Goal: Transaction & Acquisition: Purchase product/service

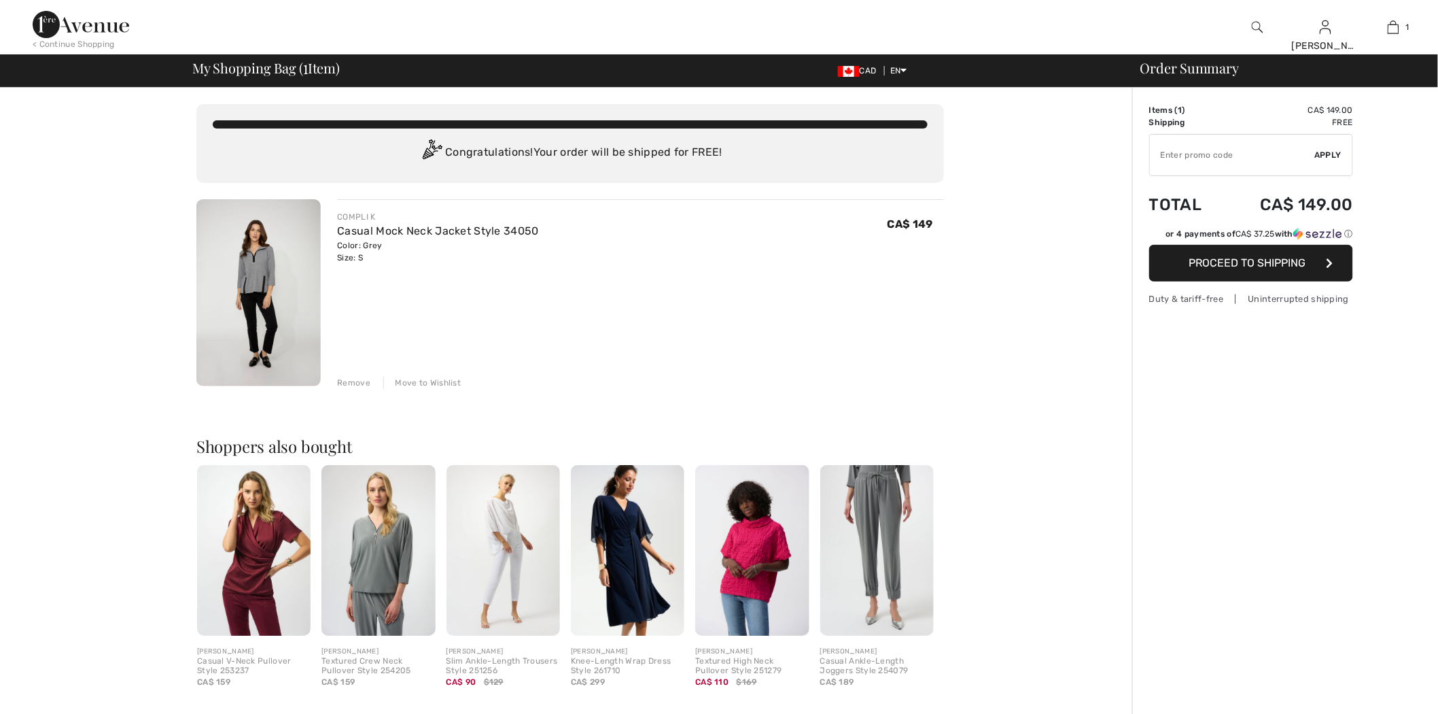
click at [1229, 159] on input "TEXT" at bounding box center [1232, 155] width 165 height 41
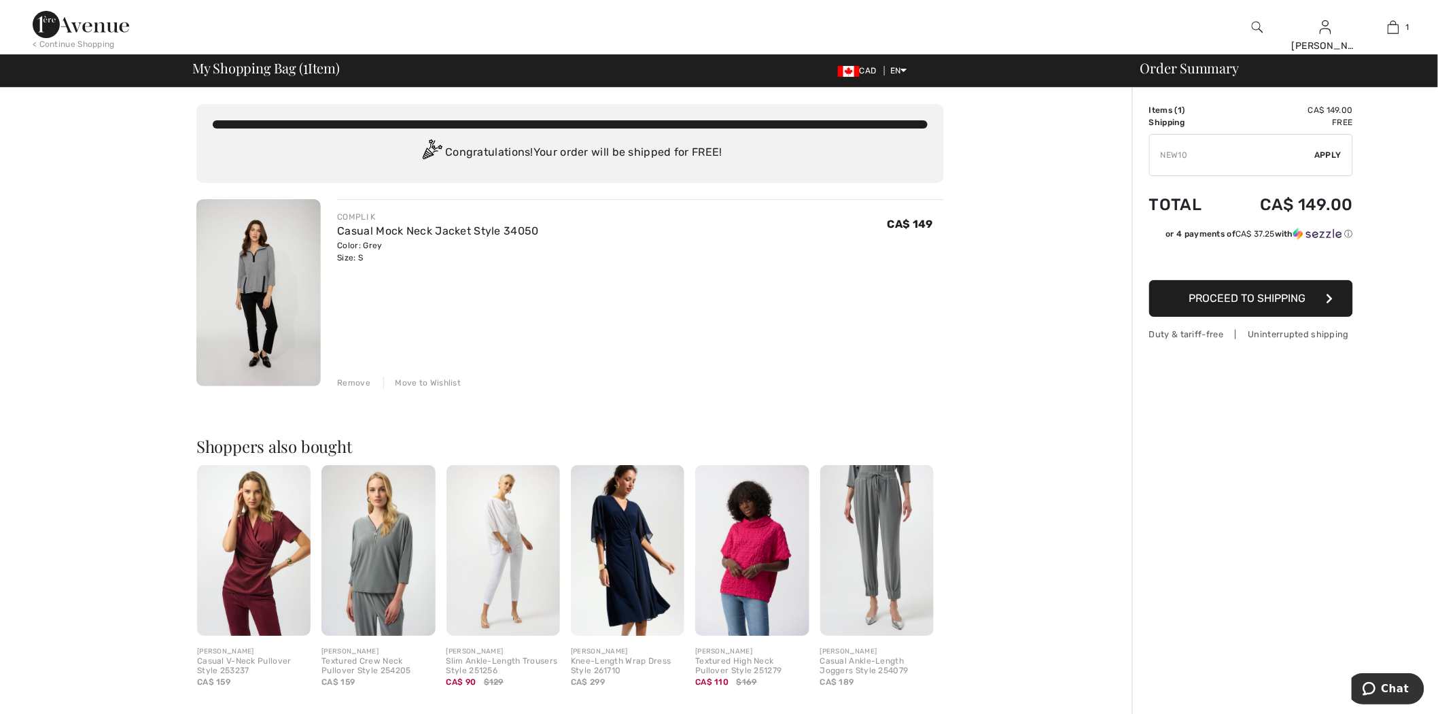
type input "NEW10"
click at [1348, 154] on div "✔ Apply Remove" at bounding box center [1251, 155] width 204 height 42
click at [1329, 152] on span "Apply" at bounding box center [1328, 155] width 27 height 12
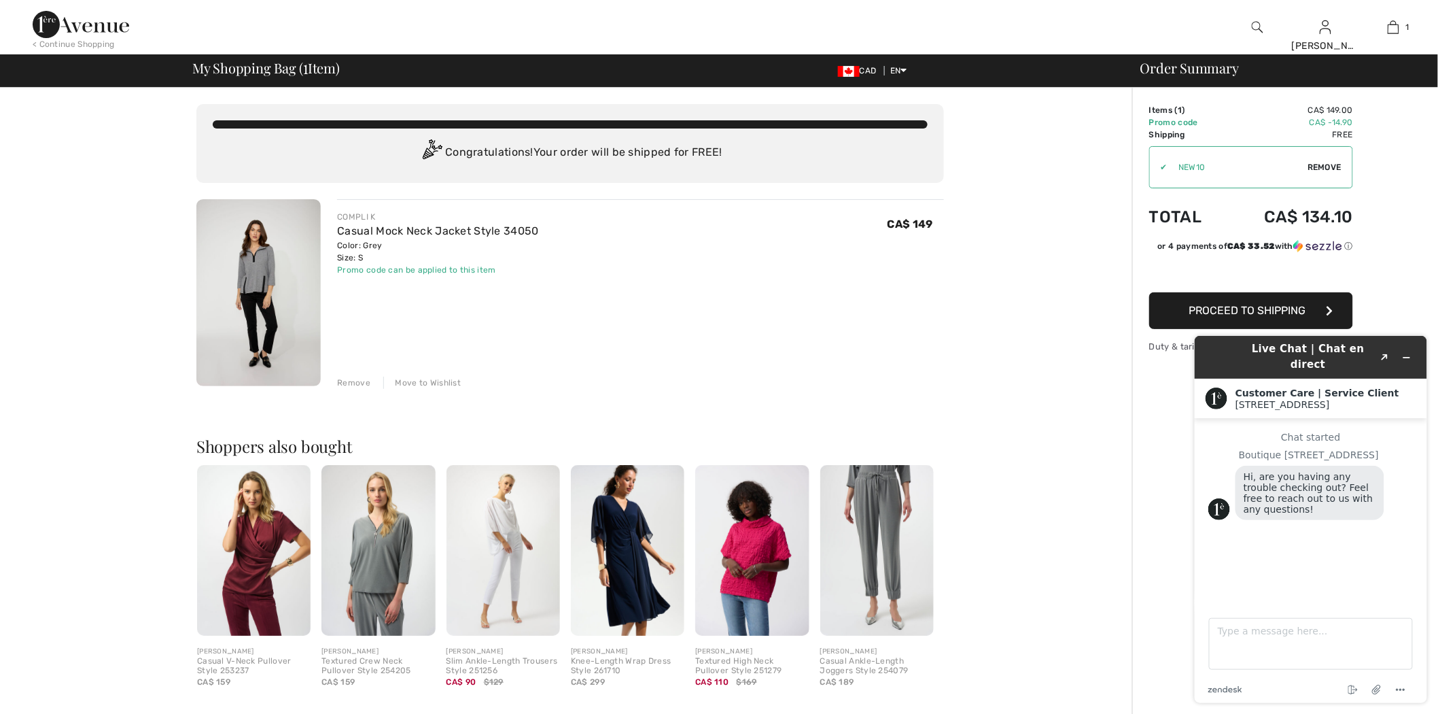
click at [1323, 170] on span "Remove" at bounding box center [1325, 167] width 34 height 12
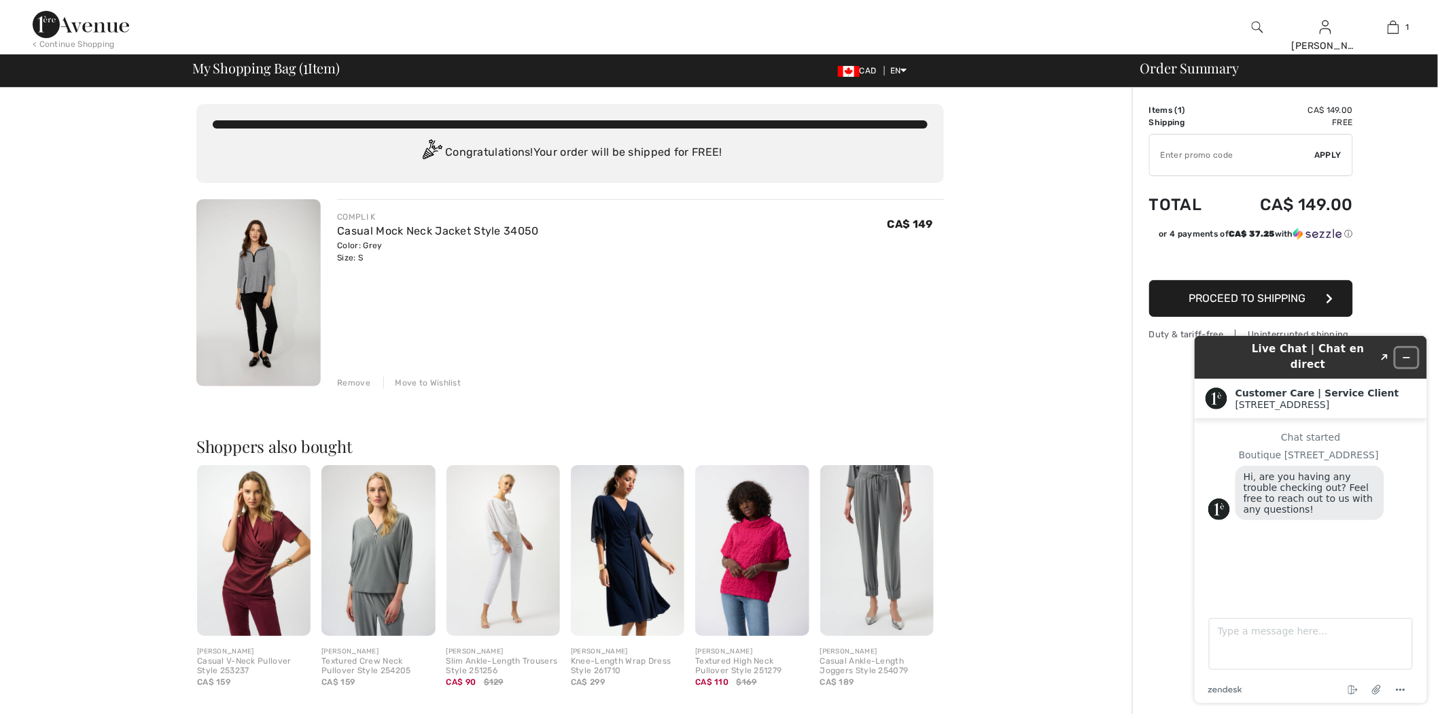
click at [1406, 357] on icon "Minimize widget" at bounding box center [1407, 357] width 6 height 0
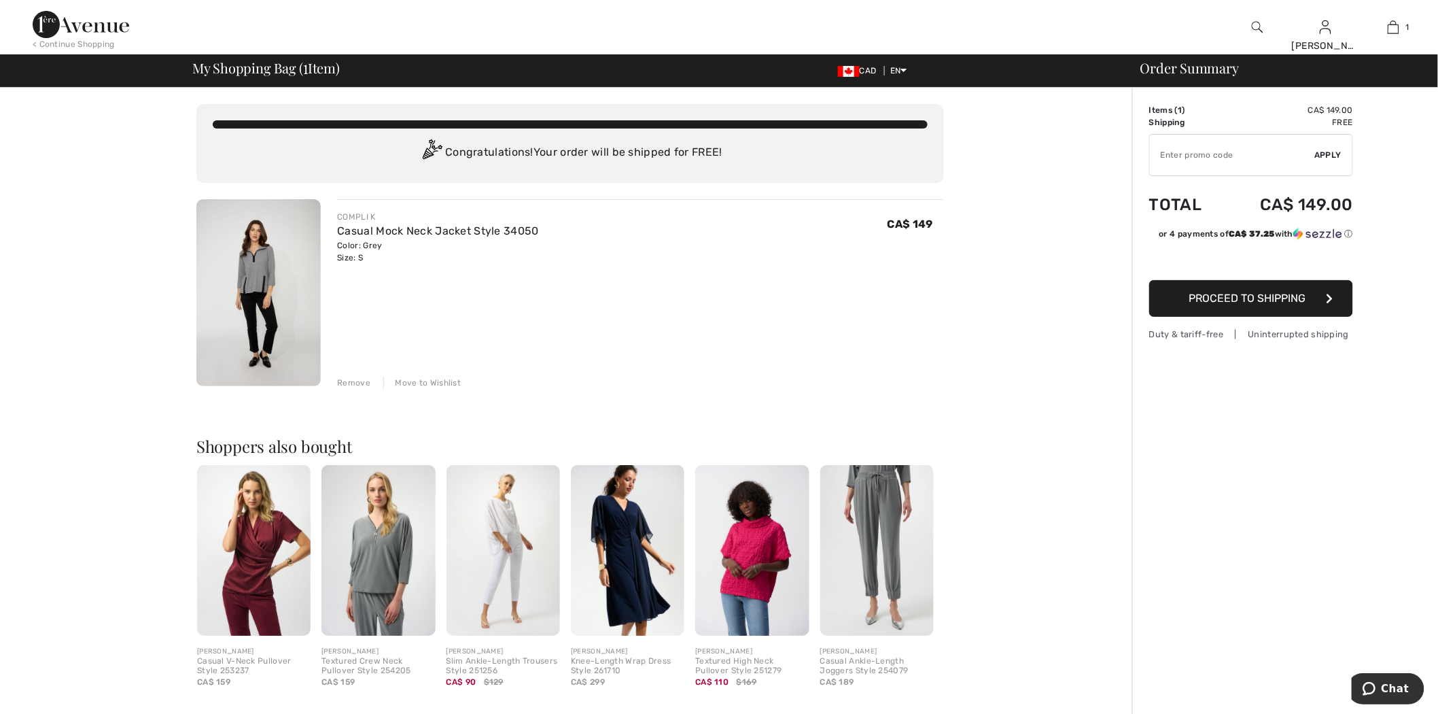
click at [363, 382] on div "Remove" at bounding box center [353, 383] width 33 height 12
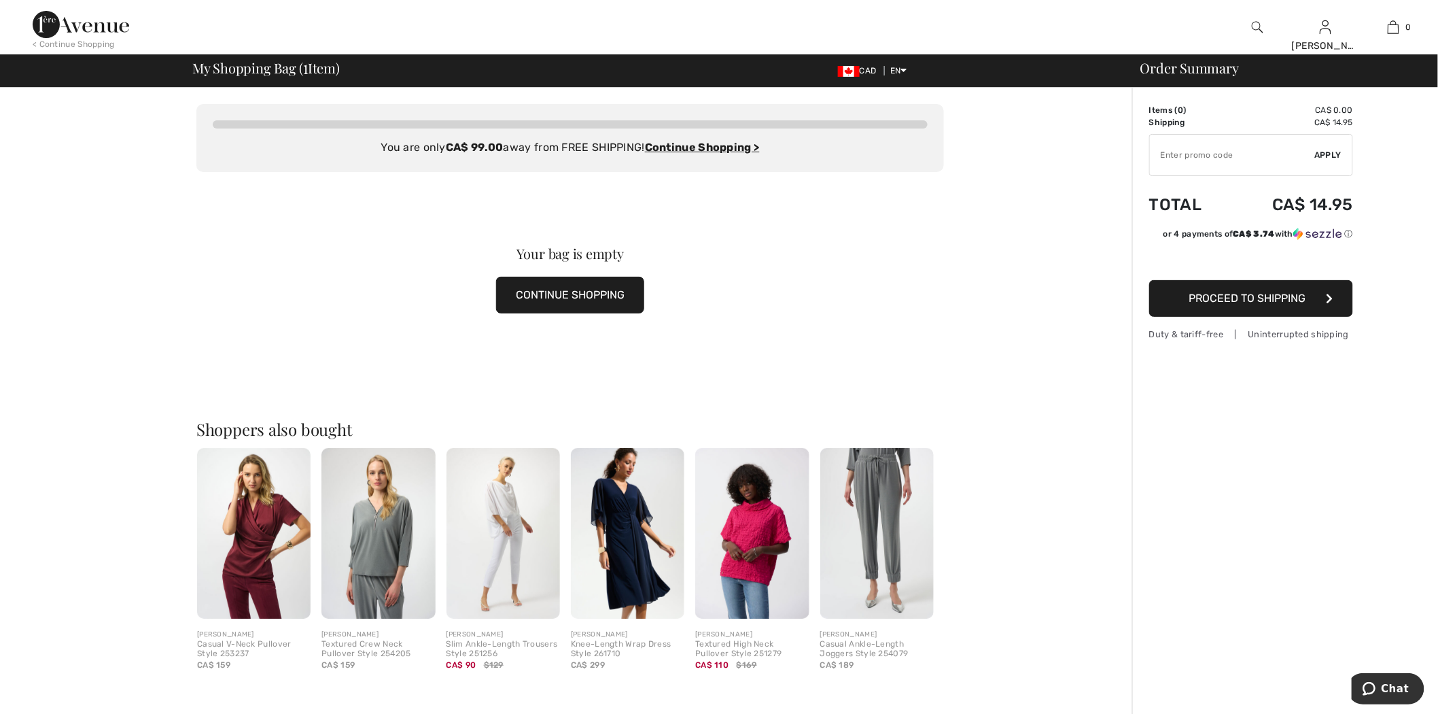
click at [75, 22] on img at bounding box center [81, 24] width 97 height 27
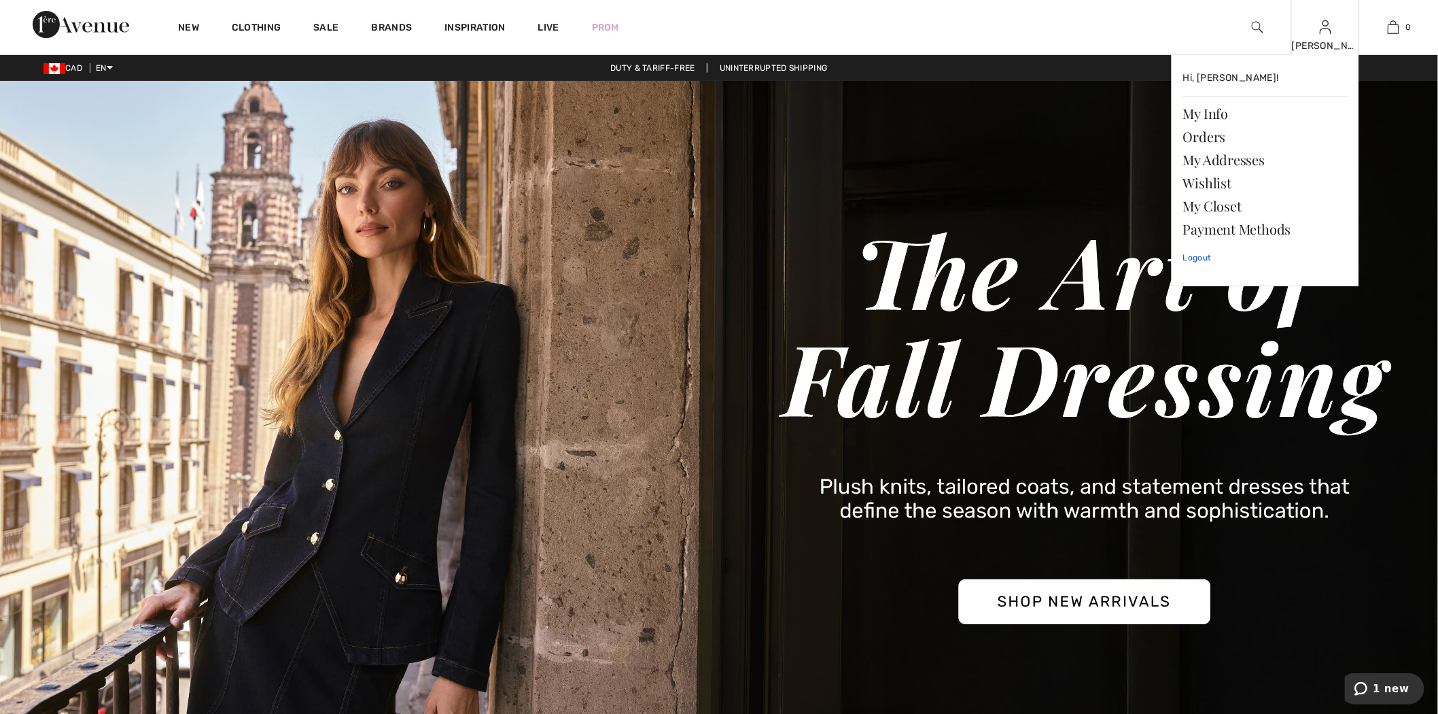
click at [1227, 262] on link "Logout" at bounding box center [1265, 258] width 164 height 34
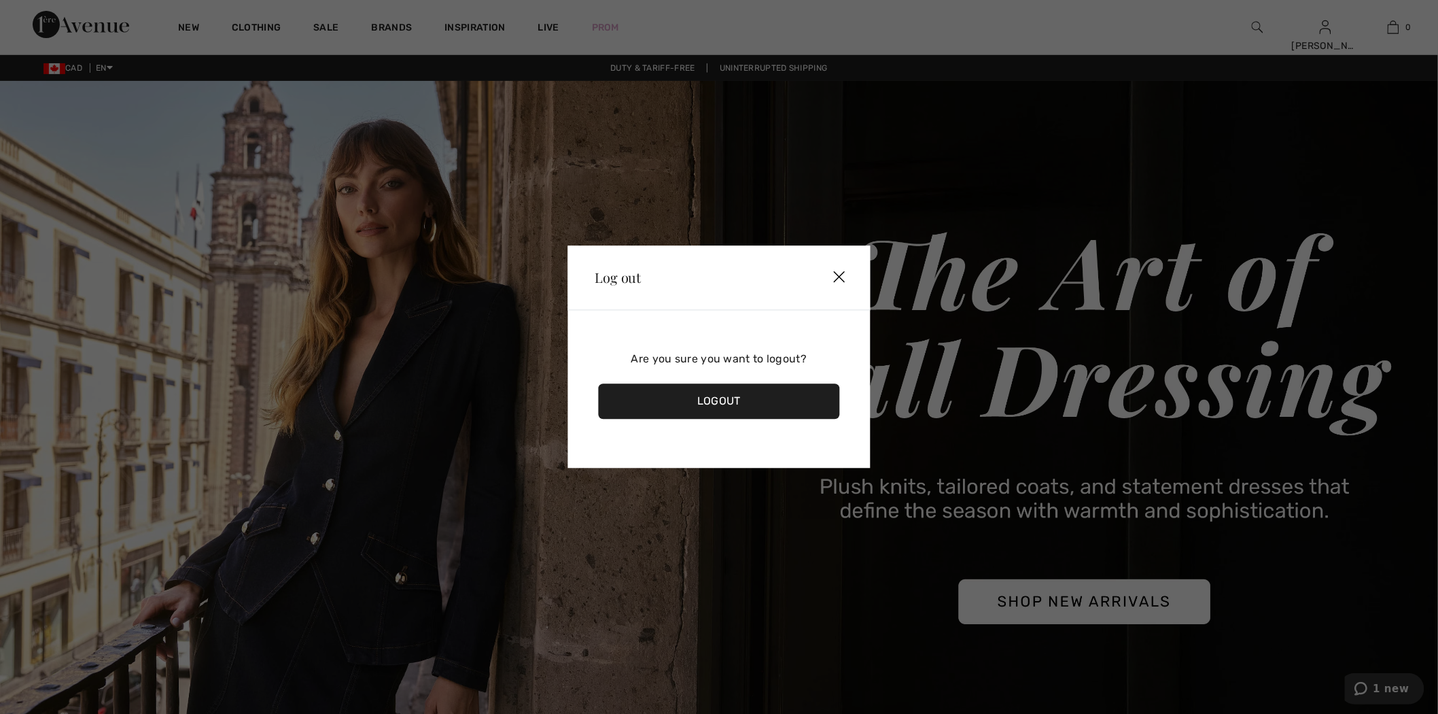
click at [687, 406] on div "Logout" at bounding box center [719, 401] width 241 height 35
